Goal: Transaction & Acquisition: Purchase product/service

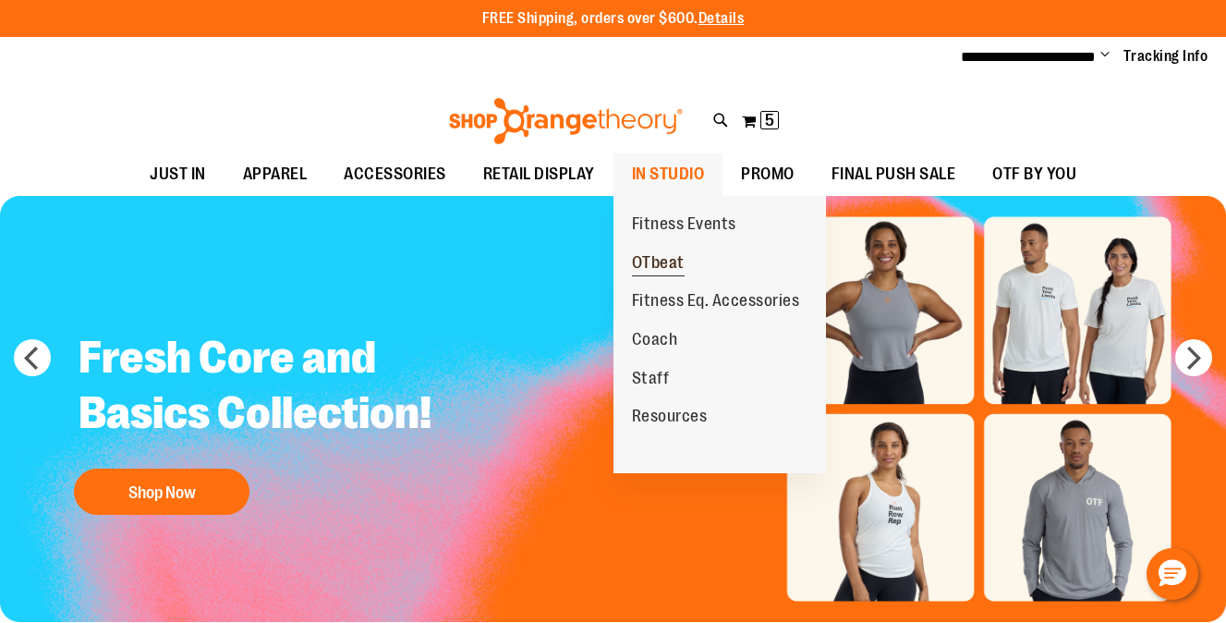
type input "**********"
click at [659, 262] on span "OTbeat" at bounding box center [658, 264] width 53 height 23
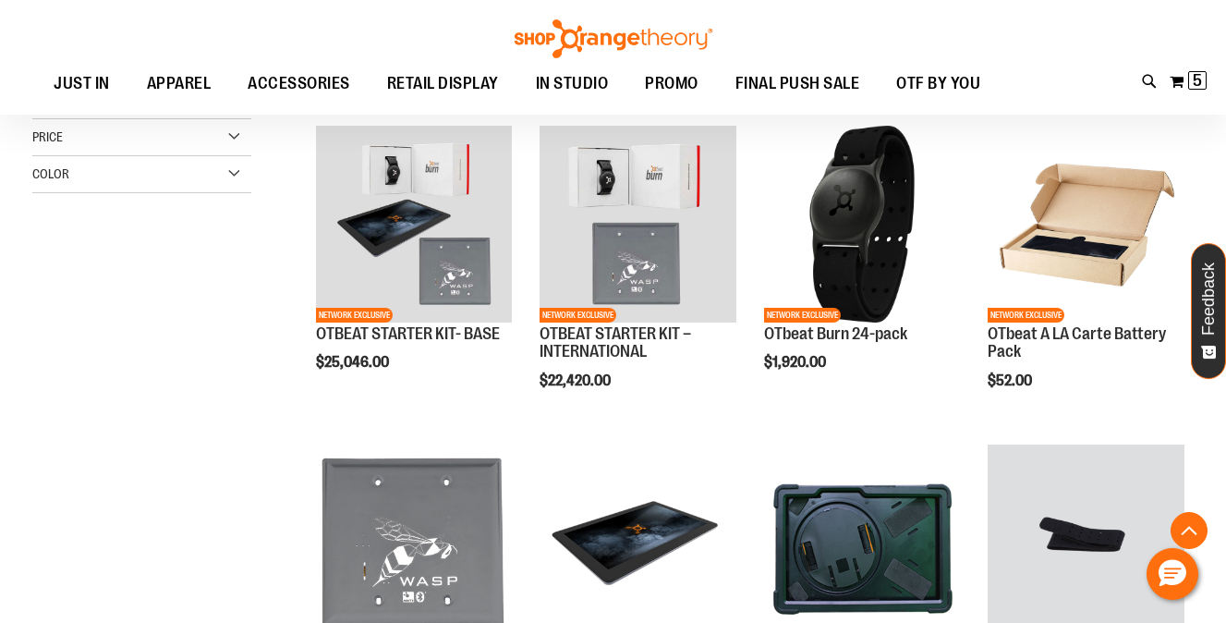
scroll to position [520, 0]
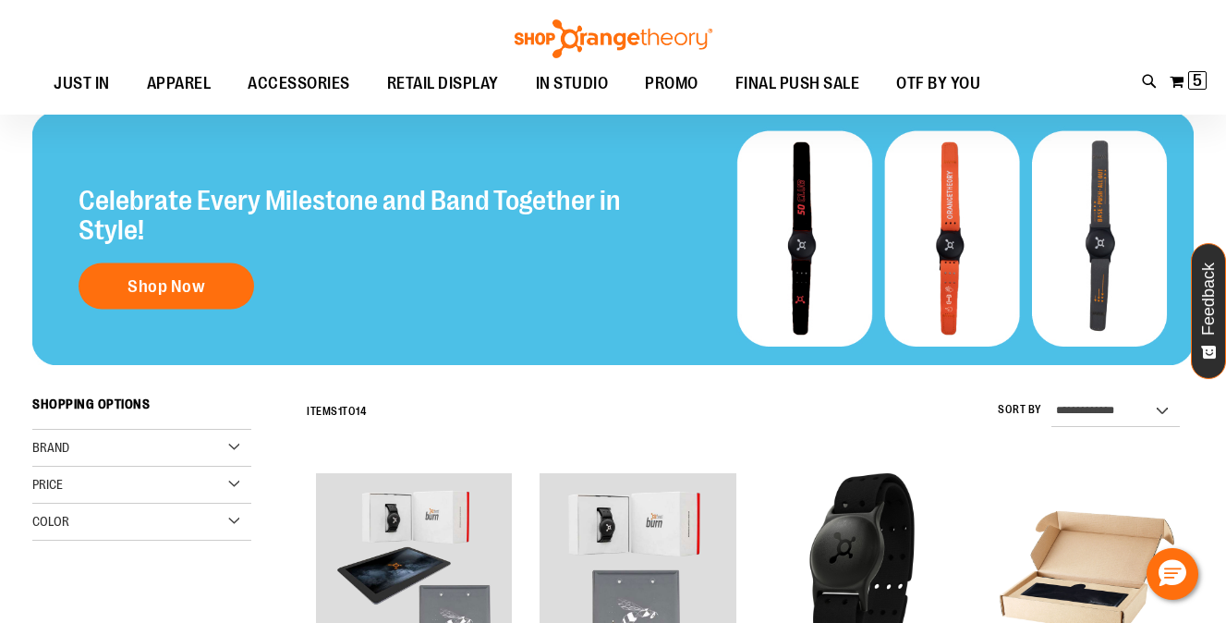
scroll to position [150, 0]
